Goal: Information Seeking & Learning: Understand process/instructions

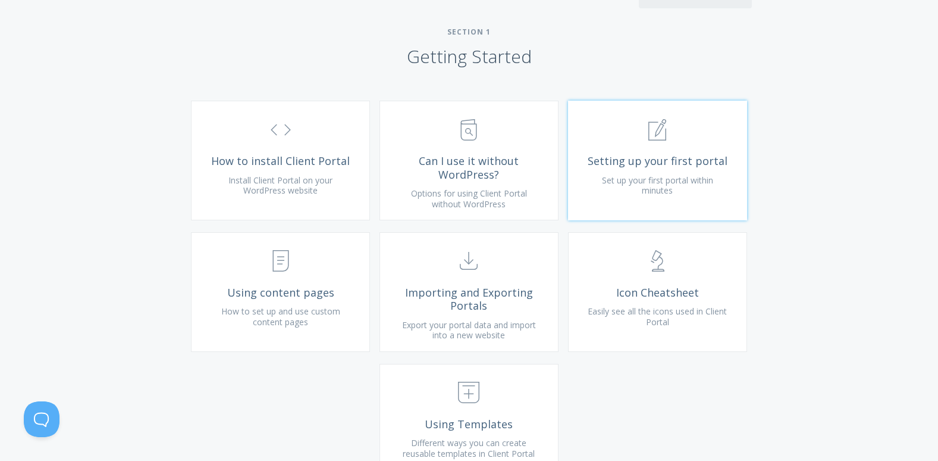
scroll to position [410, 0]
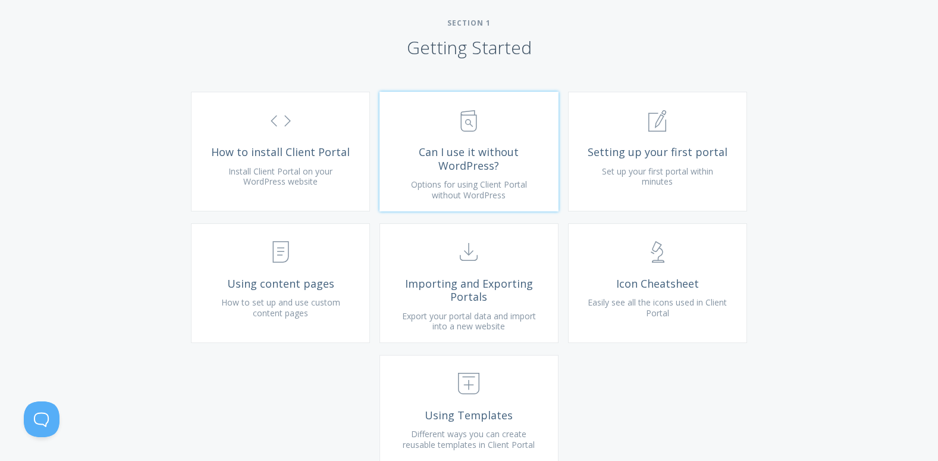
click at [478, 172] on span "Can I use it without WordPress?" at bounding box center [469, 158] width 142 height 27
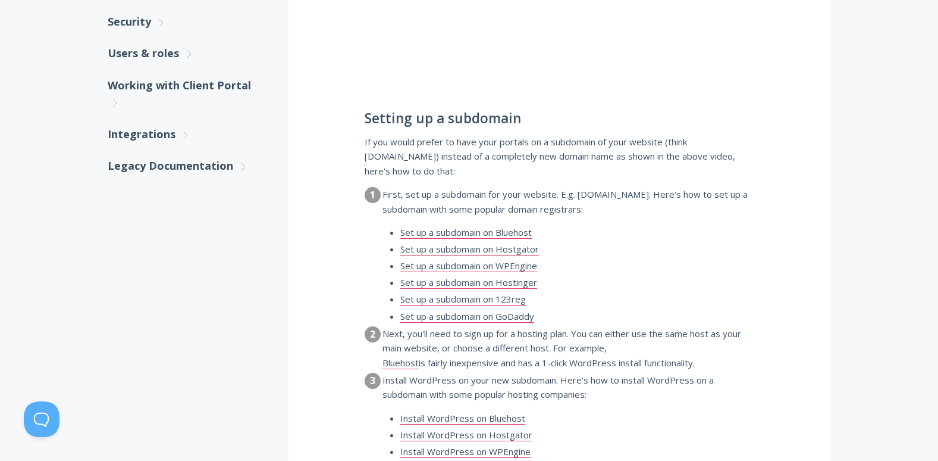
scroll to position [593, 0]
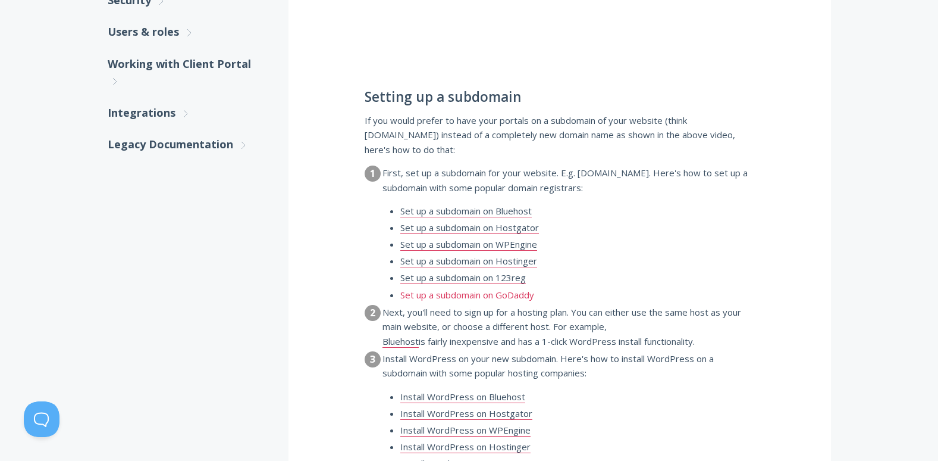
click at [493, 289] on link "Set up a subdomain on GoDaddy" at bounding box center [467, 295] width 134 height 12
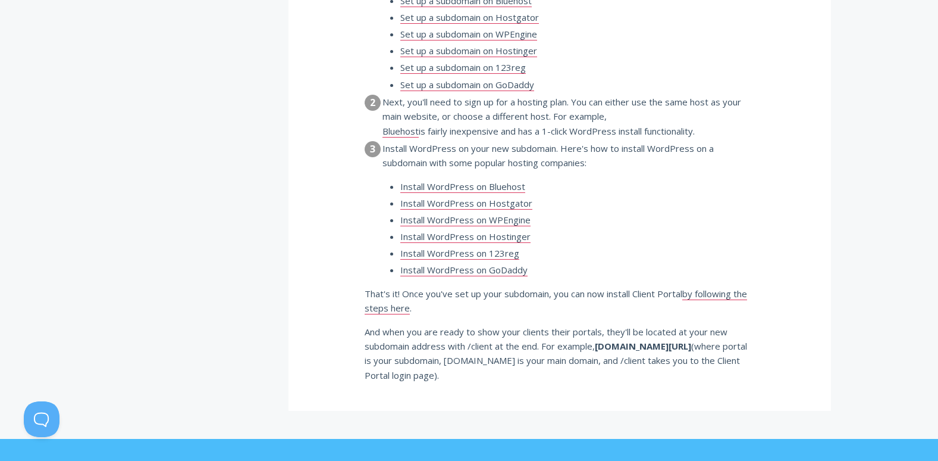
scroll to position [812, 0]
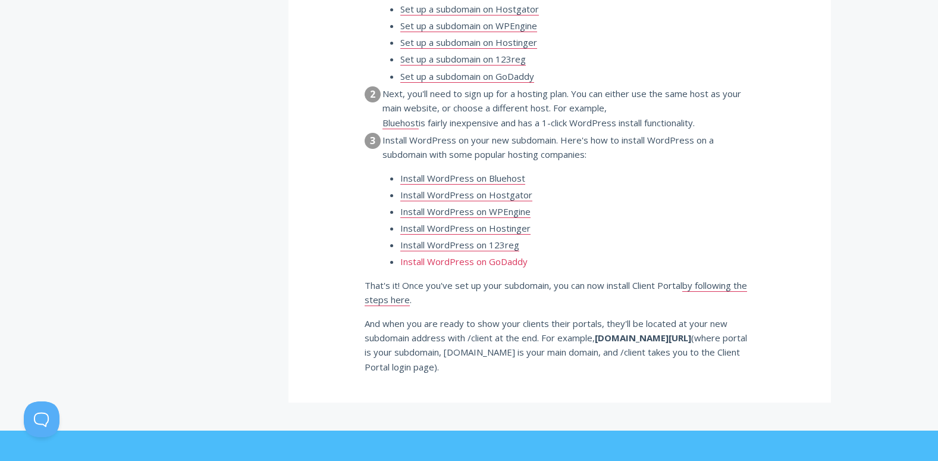
click at [481, 255] on link "Install WordPress on GoDaddy" at bounding box center [463, 261] width 127 height 12
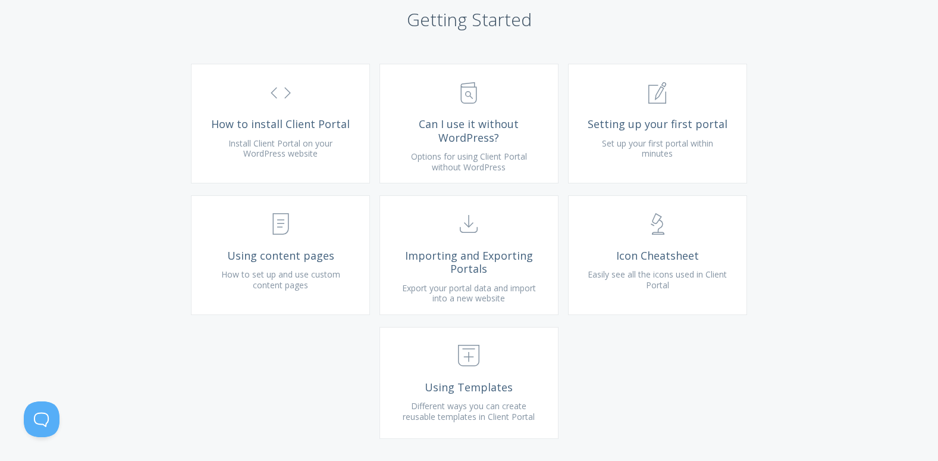
scroll to position [480, 0]
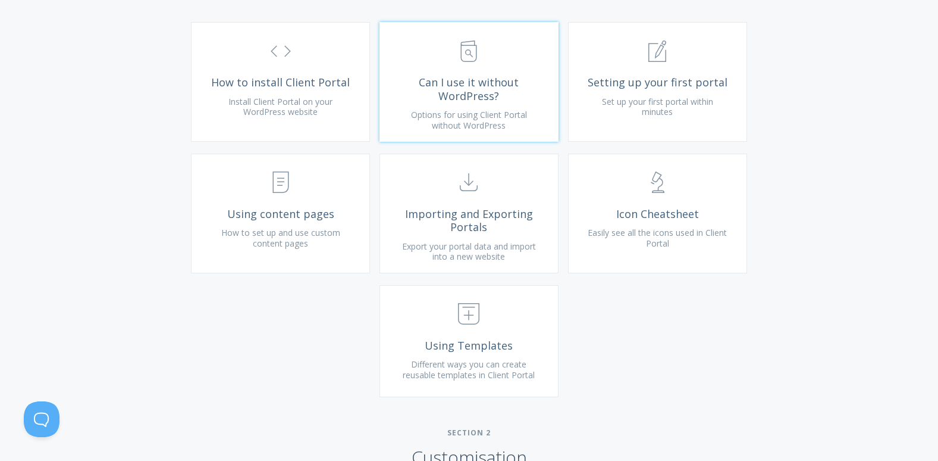
click at [462, 102] on span "Can I use it without WordPress?" at bounding box center [469, 89] width 142 height 27
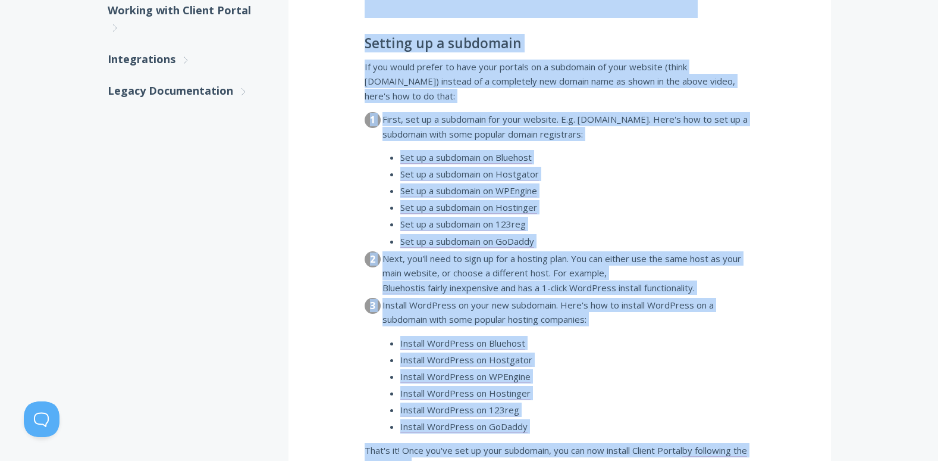
scroll to position [970, 0]
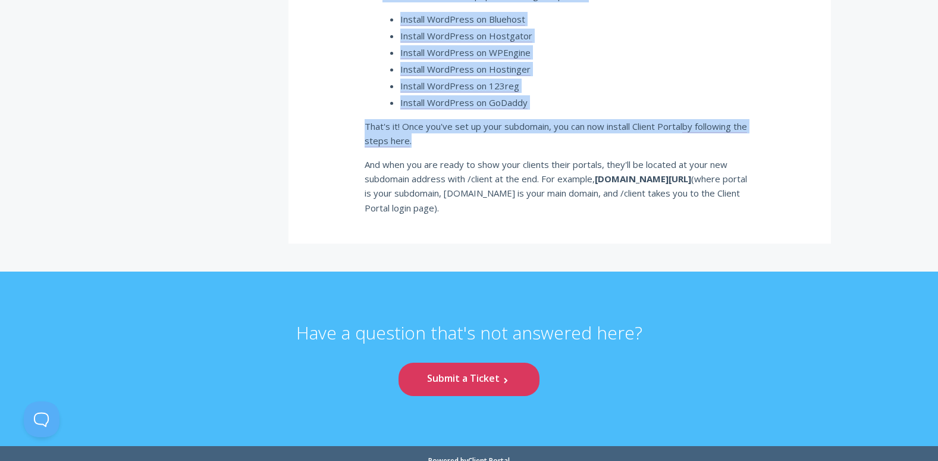
drag, startPoint x: 368, startPoint y: 79, endPoint x: 477, endPoint y: 120, distance: 116.9
copy div "don't have WordPress. Can I still use Client Portal? Client Portal is currently…"
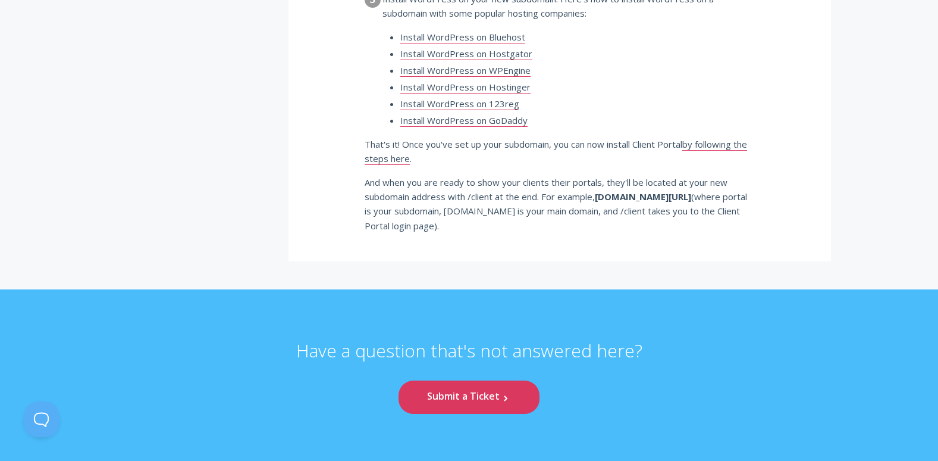
scroll to position [951, 0]
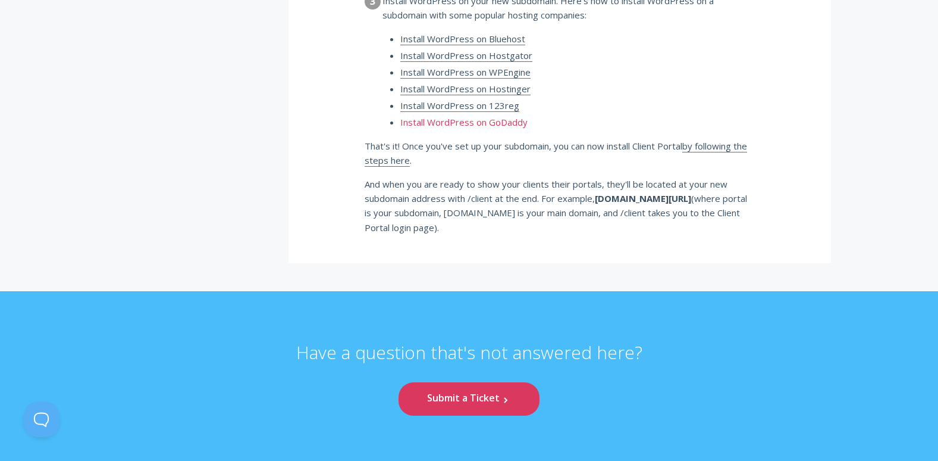
click at [476, 116] on link "Install WordPress on GoDaddy" at bounding box center [463, 122] width 127 height 12
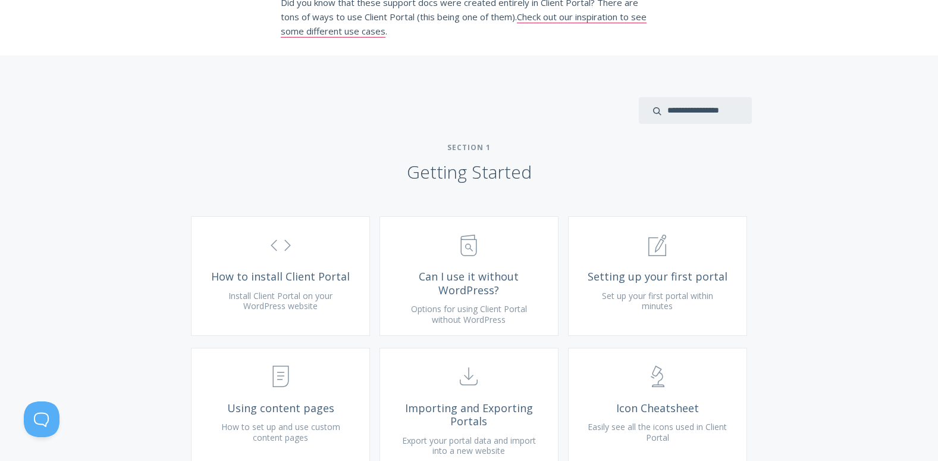
scroll to position [465, 0]
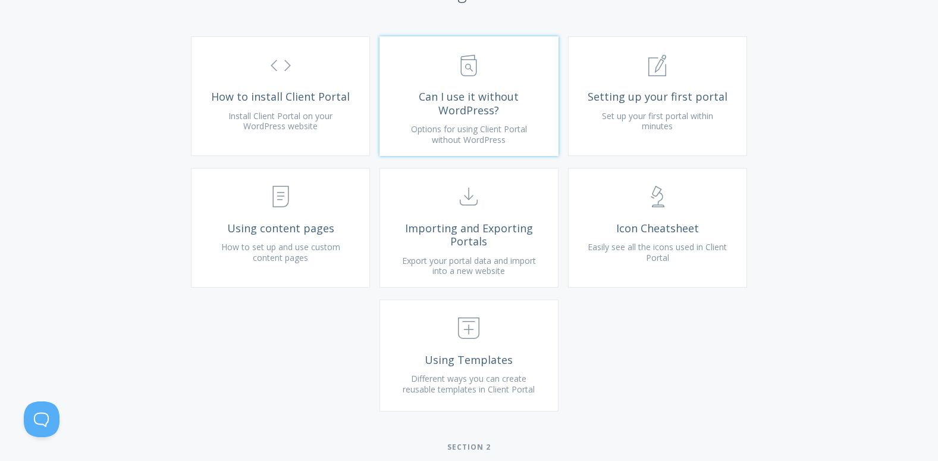
click at [475, 117] on span "Can I use it without WordPress?" at bounding box center [469, 103] width 142 height 27
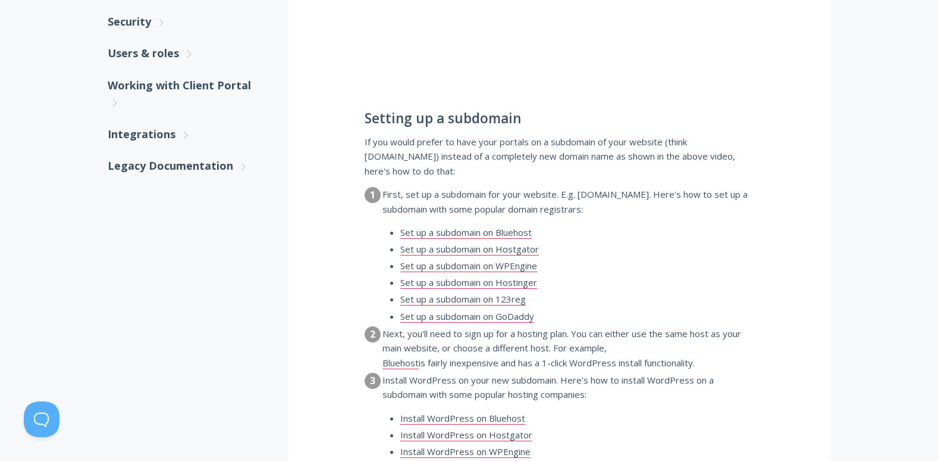
scroll to position [569, 0]
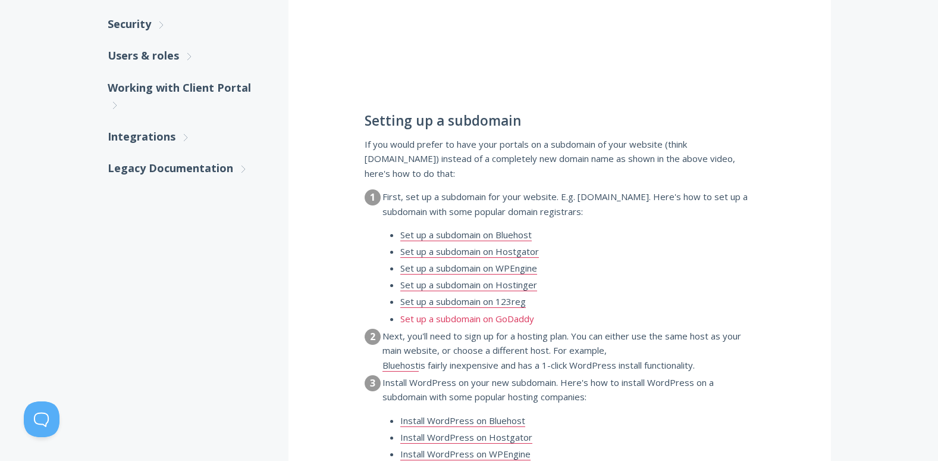
click at [504, 312] on link "Set up a subdomain on GoDaddy" at bounding box center [467, 318] width 134 height 12
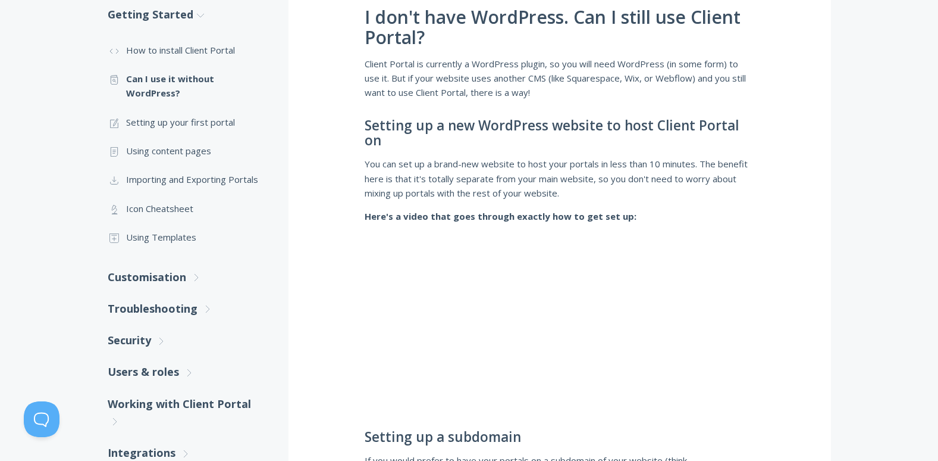
scroll to position [161, 0]
